Goal: Information Seeking & Learning: Learn about a topic

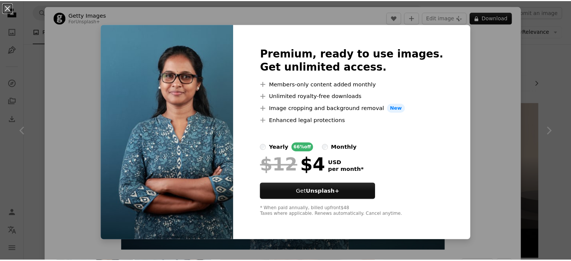
scroll to position [301, 0]
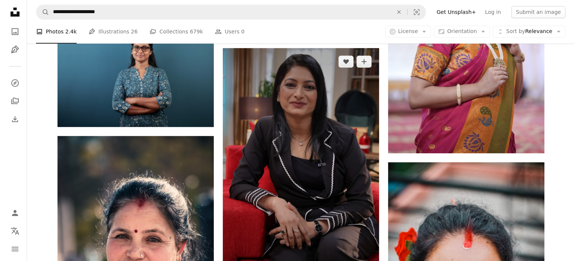
scroll to position [413, 0]
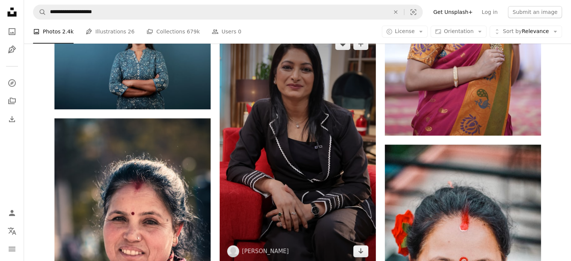
click at [301, 132] on img at bounding box center [298, 147] width 156 height 234
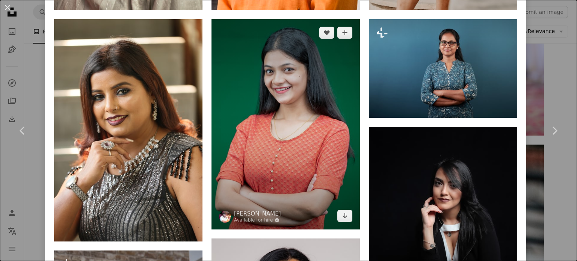
scroll to position [939, 0]
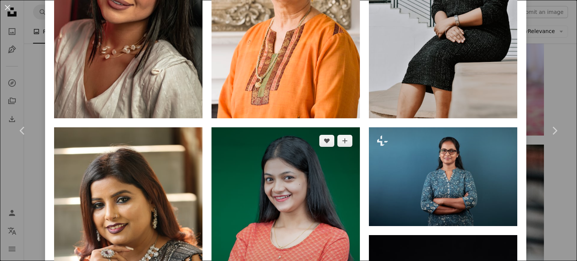
click at [284, 148] on img at bounding box center [286, 232] width 148 height 210
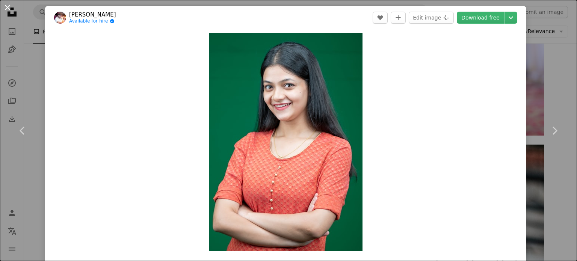
click at [8, 7] on button "An X shape" at bounding box center [7, 7] width 9 height 9
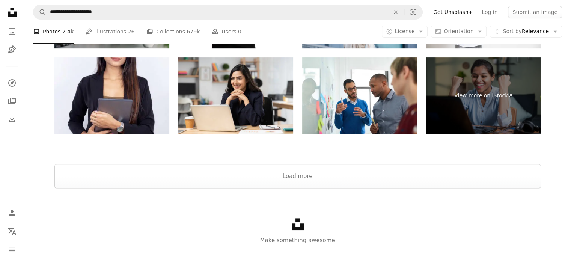
scroll to position [3111, 0]
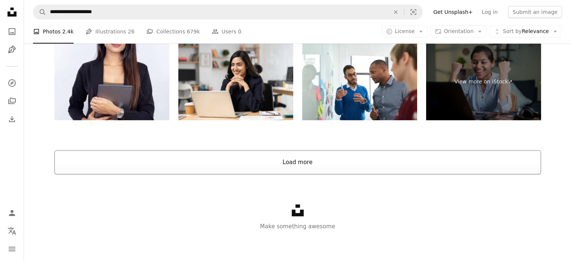
click at [288, 162] on button "Load more" at bounding box center [297, 162] width 487 height 24
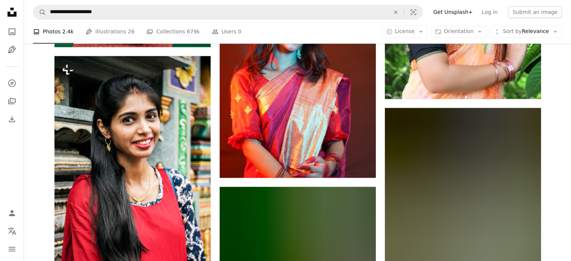
scroll to position [4050, 0]
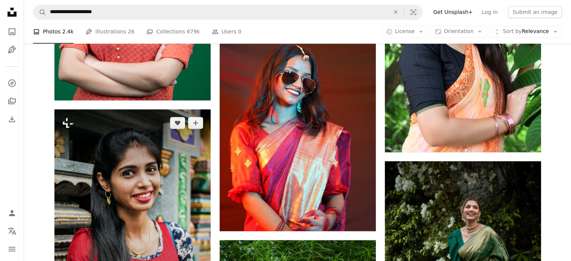
click at [164, 158] on img at bounding box center [132, 216] width 156 height 215
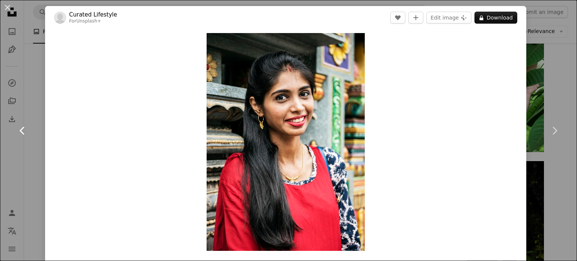
click at [38, 138] on link "Chevron left" at bounding box center [22, 131] width 45 height 72
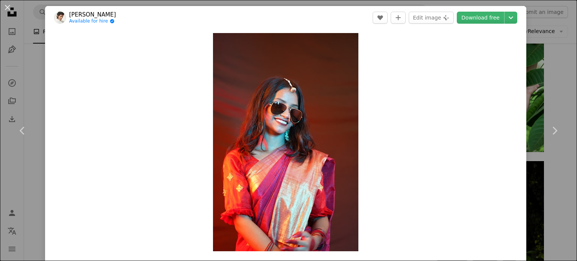
click at [532, 45] on div "An X shape Chevron left Chevron right ARTO SURAJ Available for hire A checkmark…" at bounding box center [288, 130] width 577 height 261
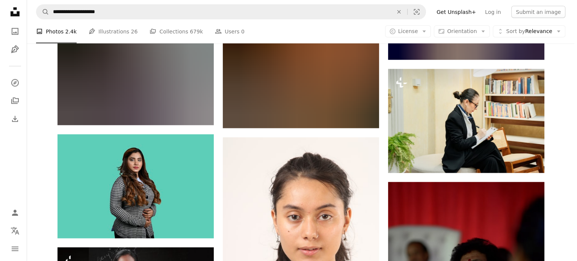
scroll to position [15726, 0]
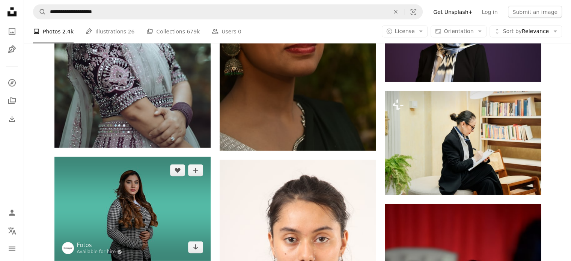
click at [128, 193] on img at bounding box center [132, 209] width 156 height 104
